Goal: Participate in discussion

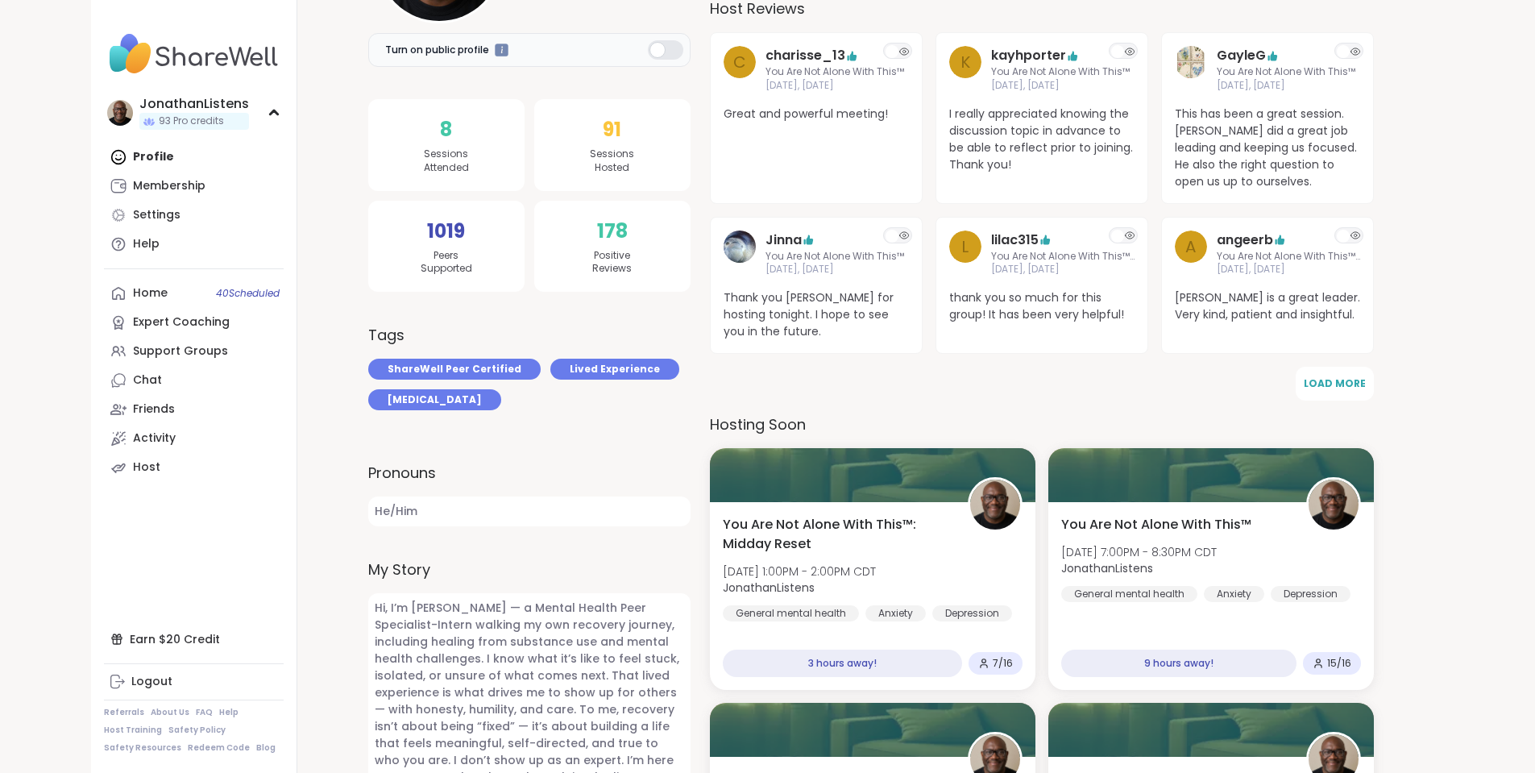
scroll to position [298, 0]
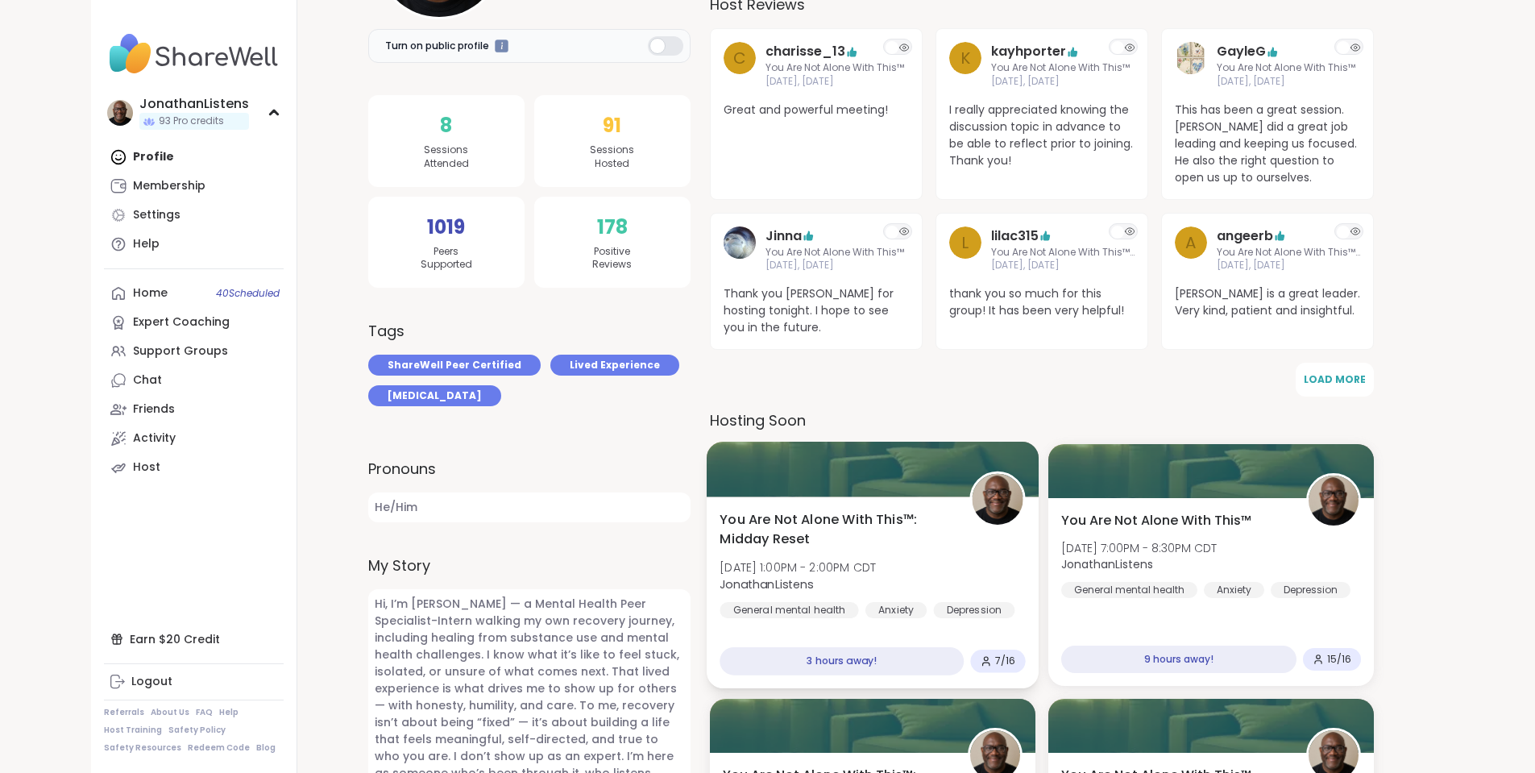
click at [819, 476] on div at bounding box center [872, 469] width 332 height 55
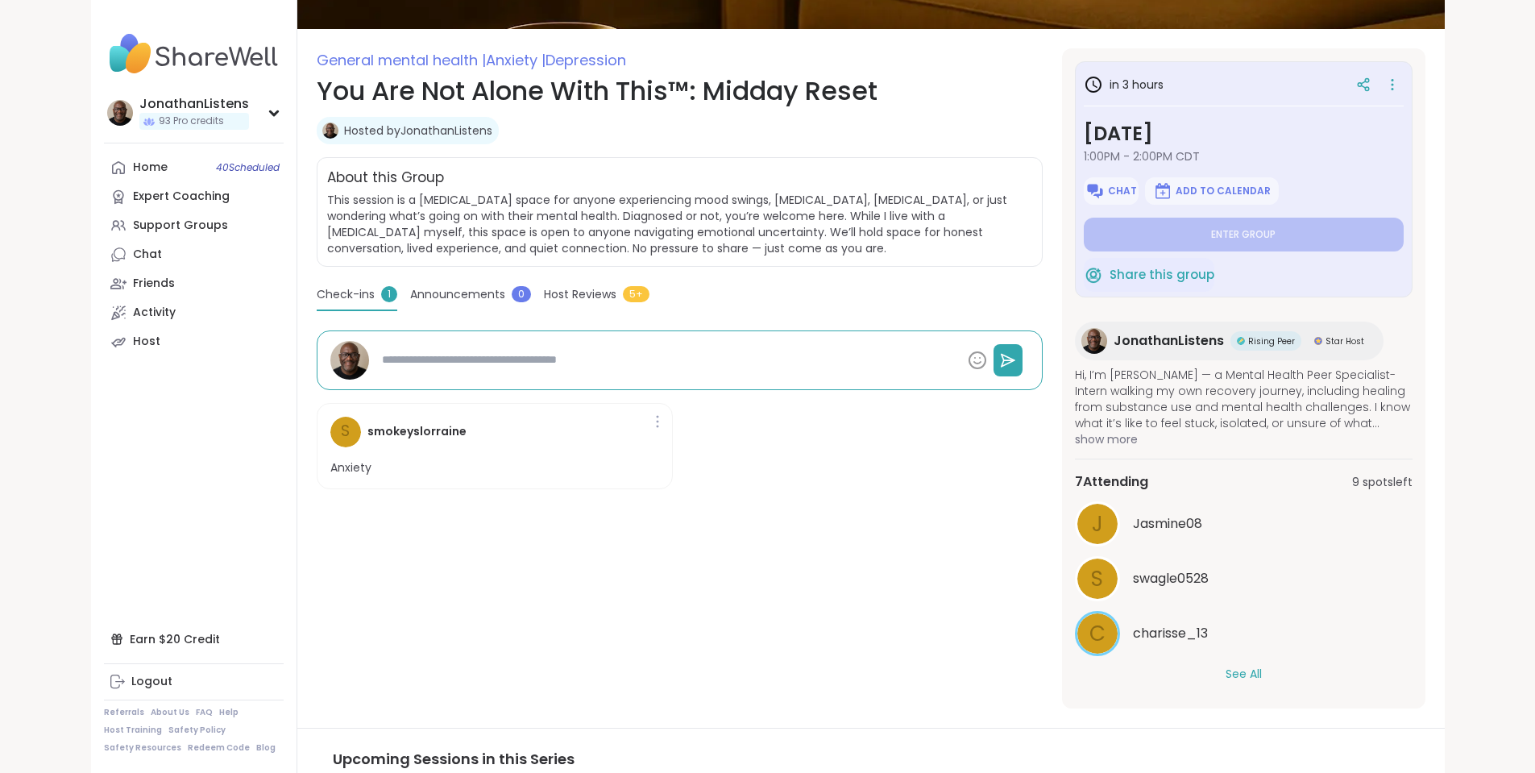
scroll to position [380, 0]
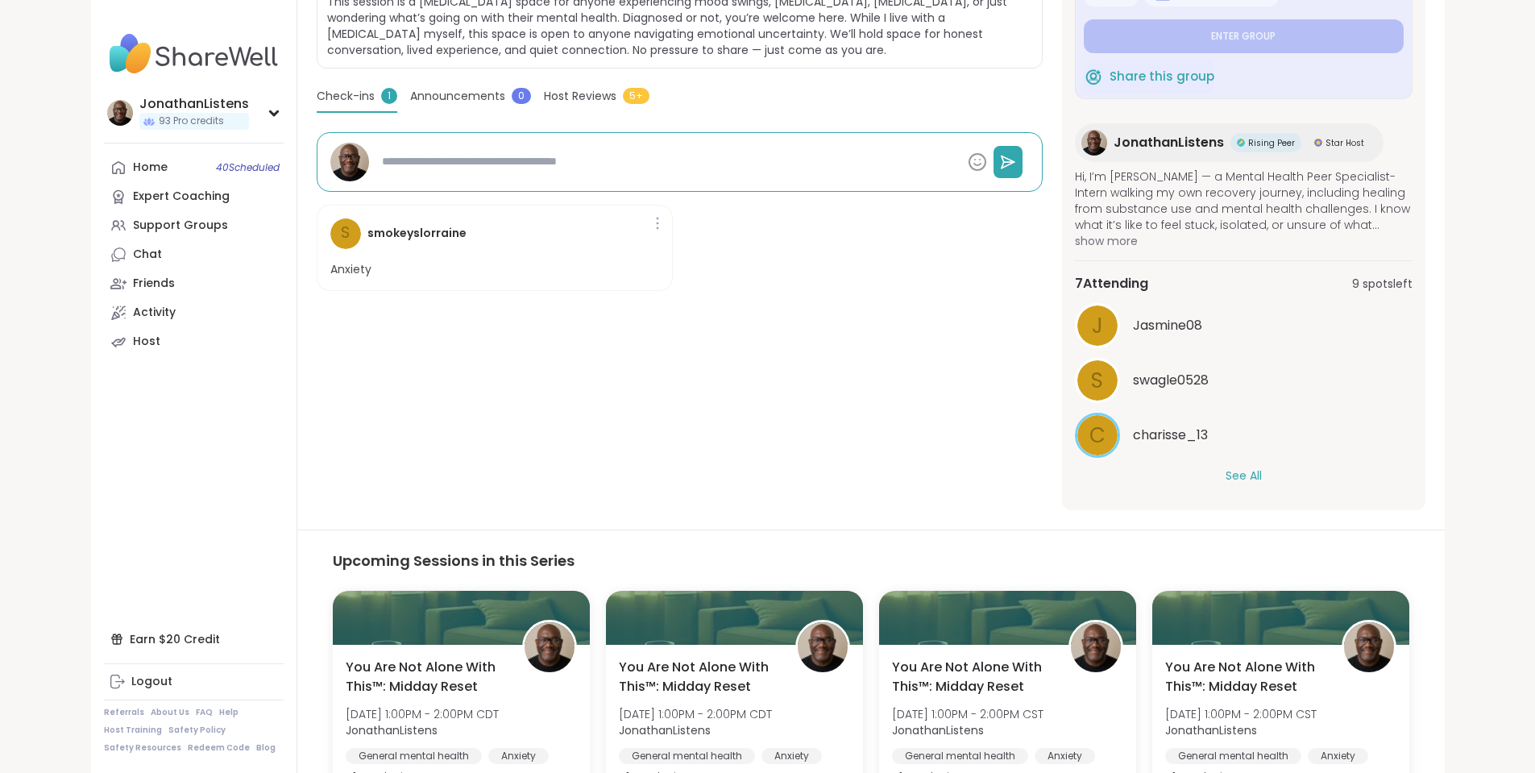
click at [1262, 474] on button "See All" at bounding box center [1243, 475] width 36 height 17
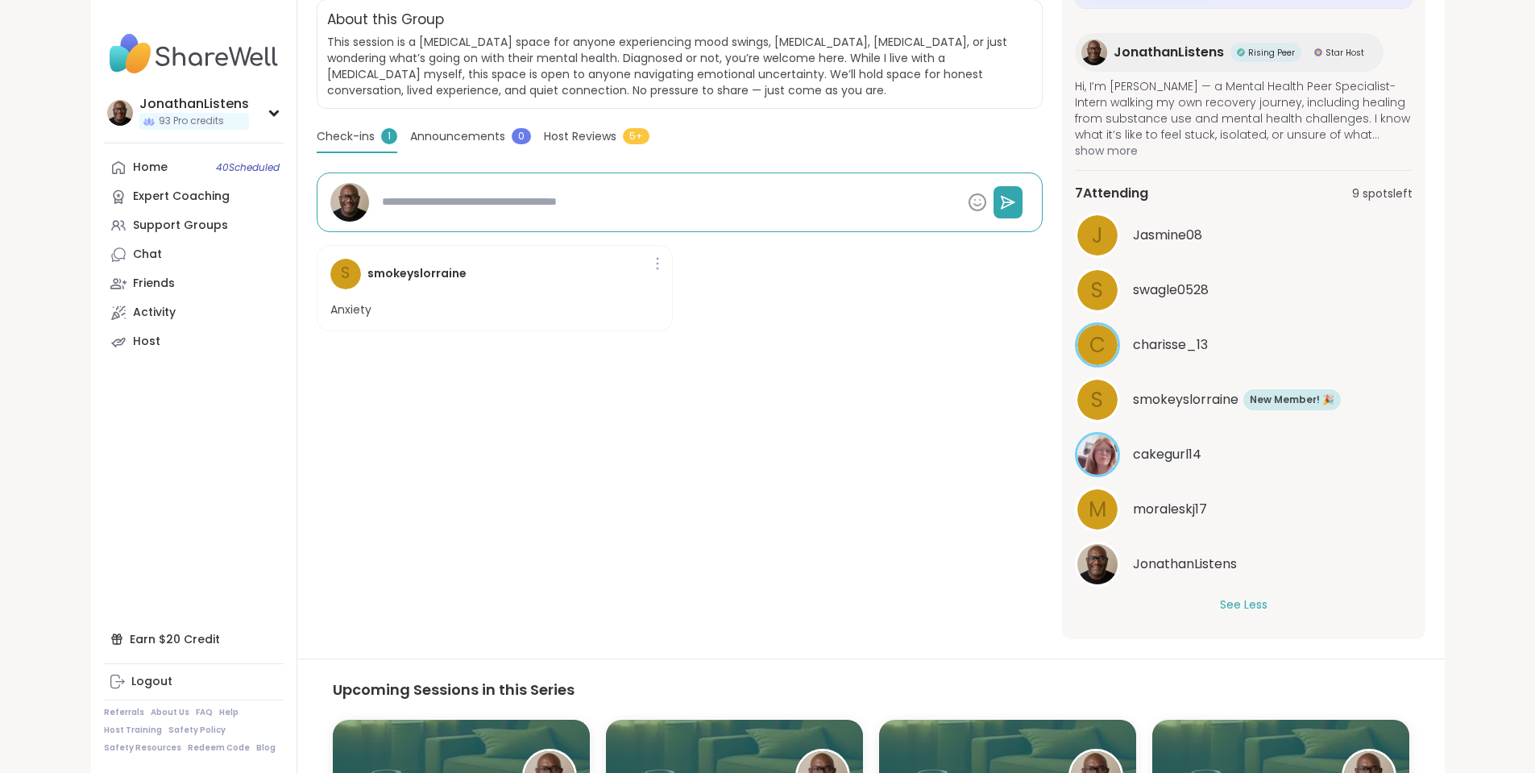
scroll to position [342, 0]
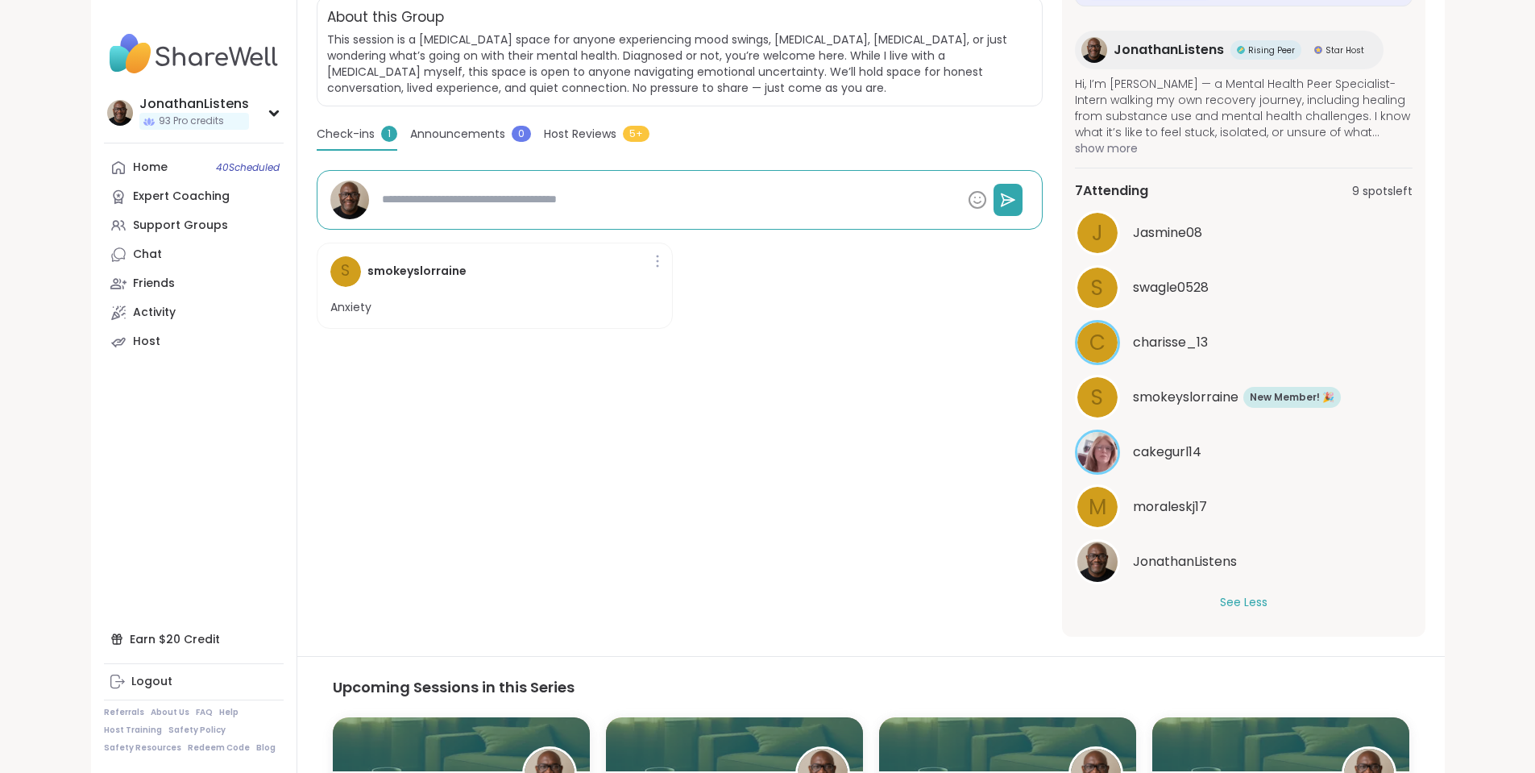
type textarea "*"
